Goal: Check status

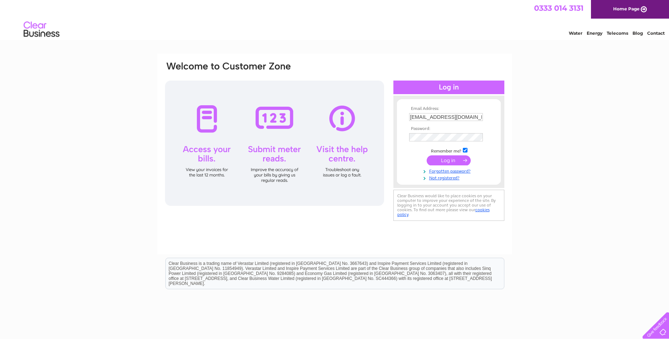
click at [439, 160] on input "submit" at bounding box center [448, 160] width 44 height 10
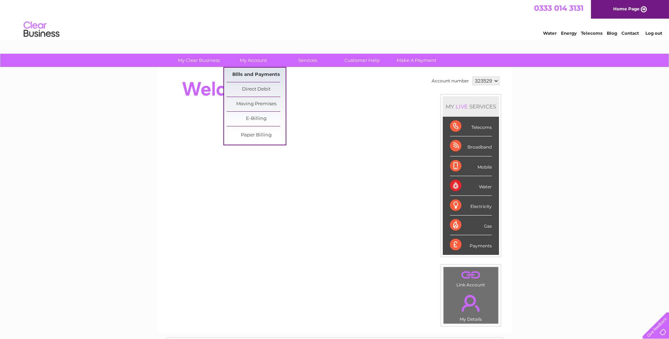
click at [253, 74] on link "Bills and Payments" at bounding box center [255, 75] width 59 height 14
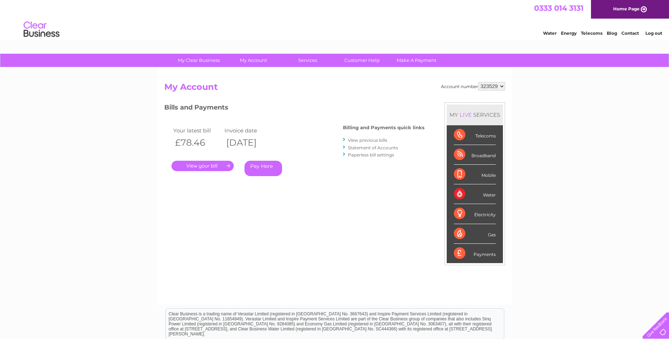
click at [216, 166] on link "." at bounding box center [202, 166] width 62 height 10
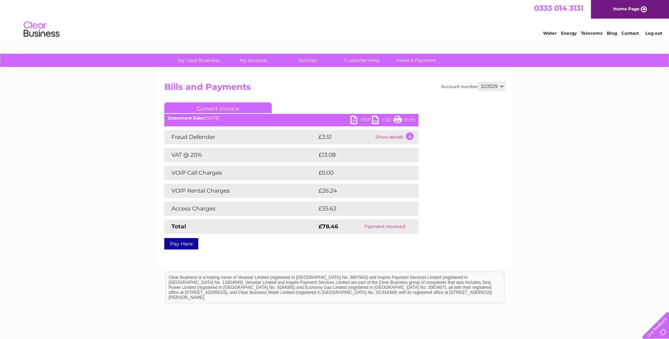
click at [353, 118] on link "PDF" at bounding box center [360, 121] width 21 height 10
